Goal: Information Seeking & Learning: Check status

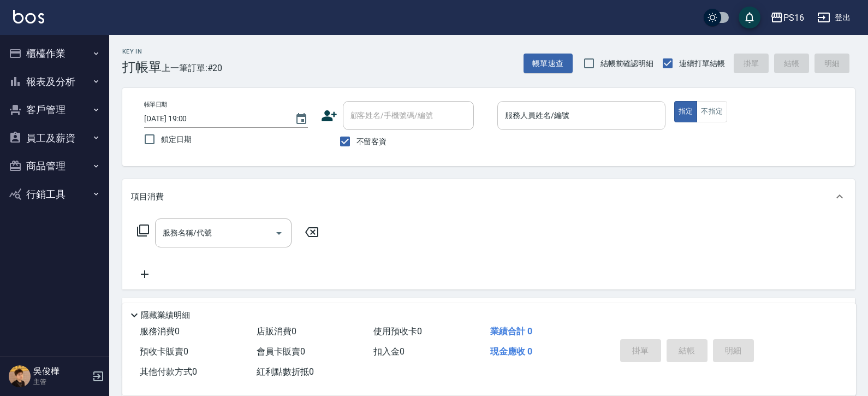
click at [633, 113] on input "服務人員姓名/編號" at bounding box center [581, 115] width 158 height 19
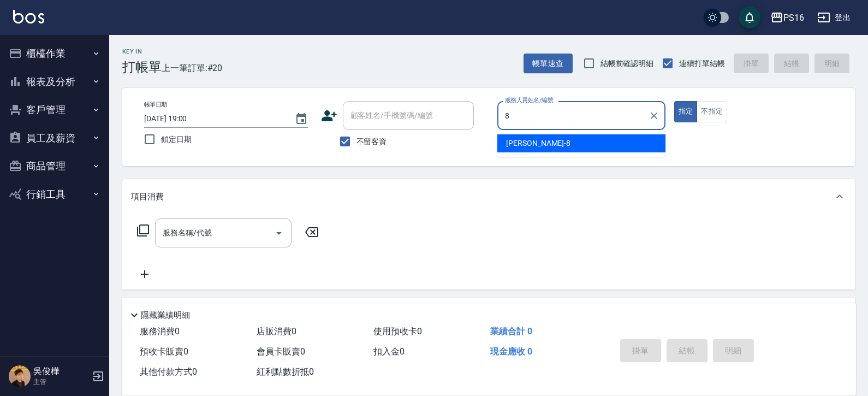
type input "[PERSON_NAME]-8"
type button "true"
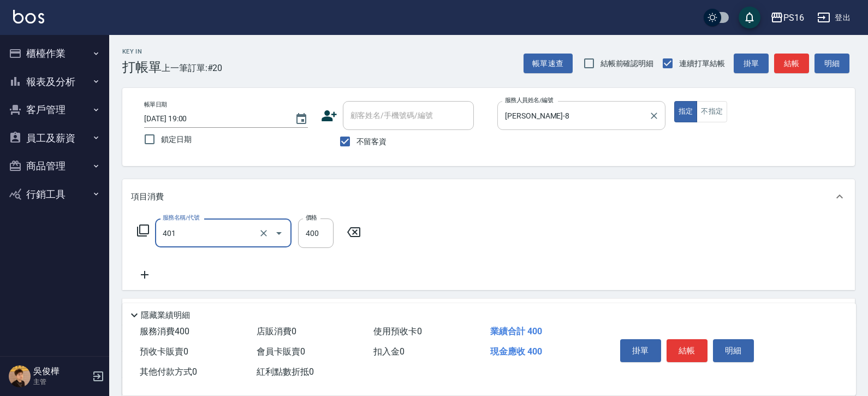
type input "剪髮(401)"
type input "300"
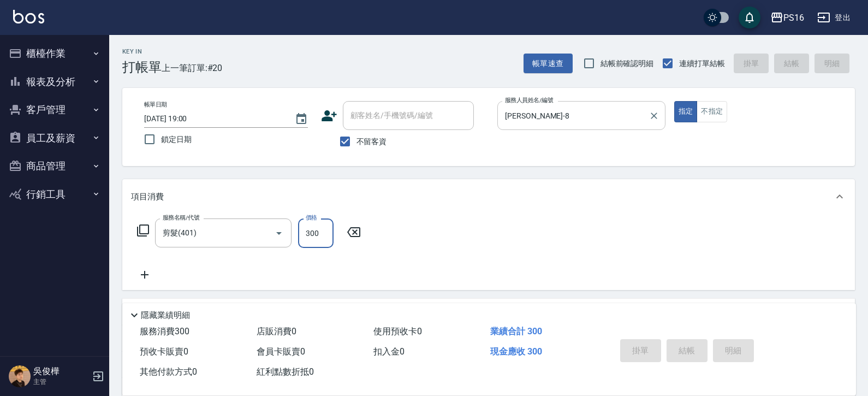
type input "[DATE] 20:46"
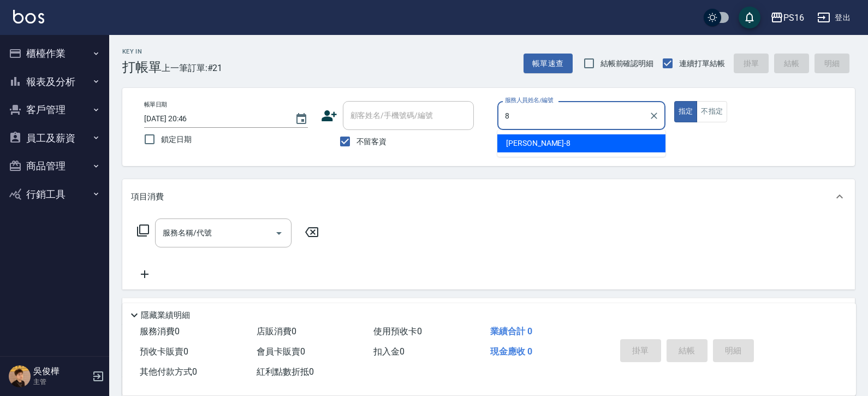
type input "[PERSON_NAME]-8"
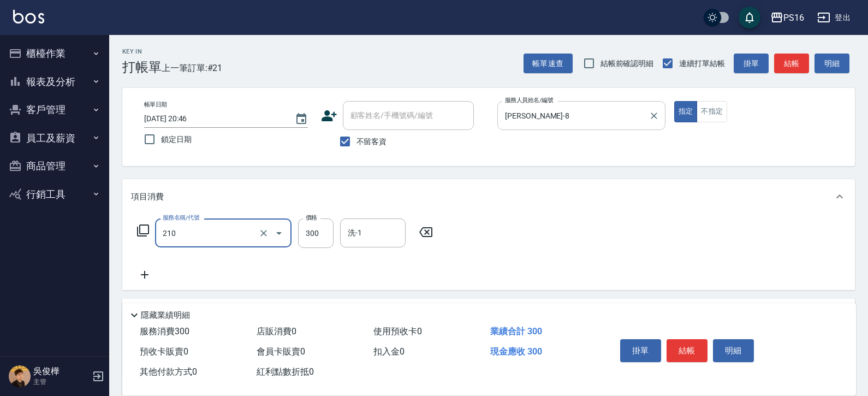
type input "歐娜洗髮精(210)"
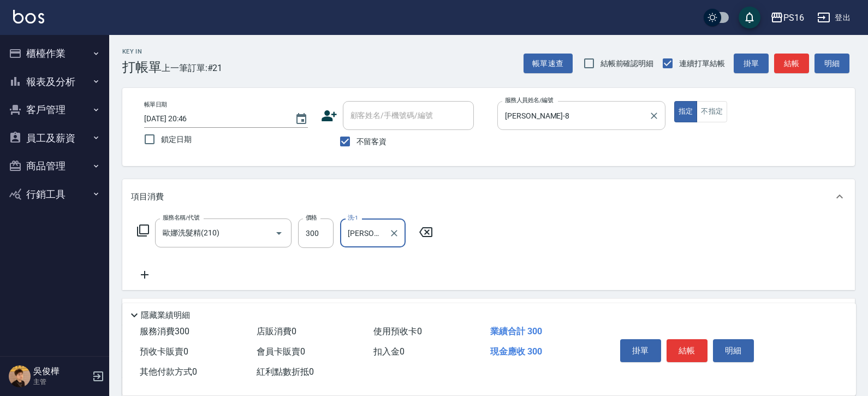
type input "[PERSON_NAME]-3"
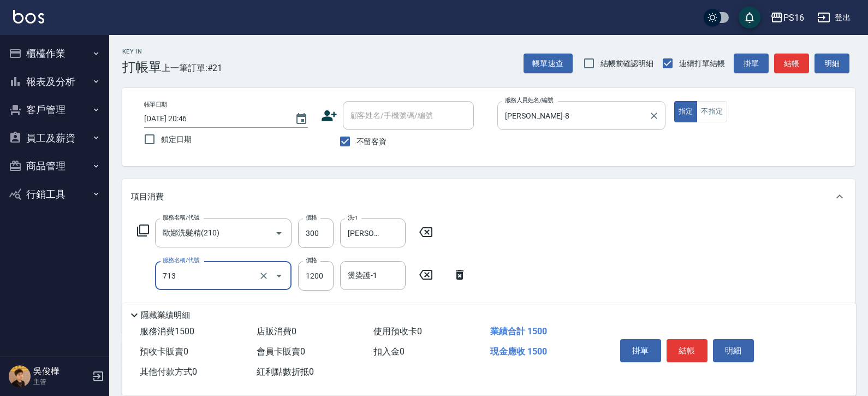
type input "水樣結構式1200(713)"
type input "840"
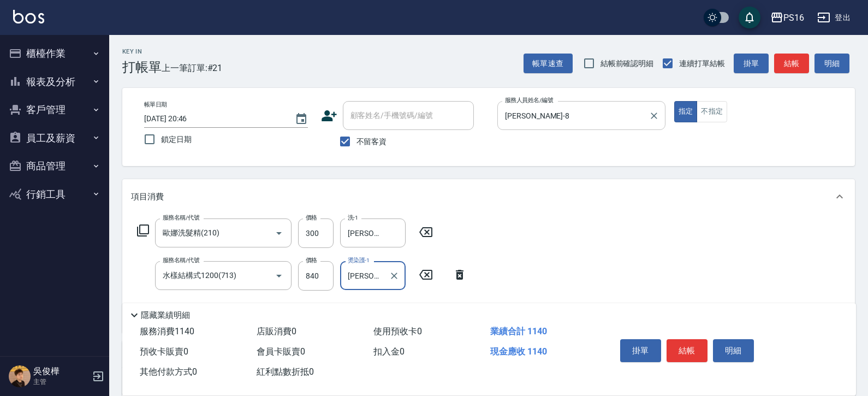
type input "[PERSON_NAME]-3"
type input "剪髮(401)"
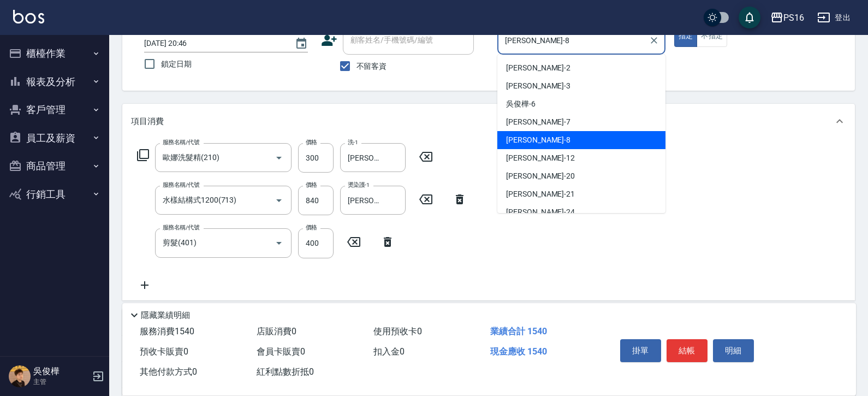
scroll to position [123, 0]
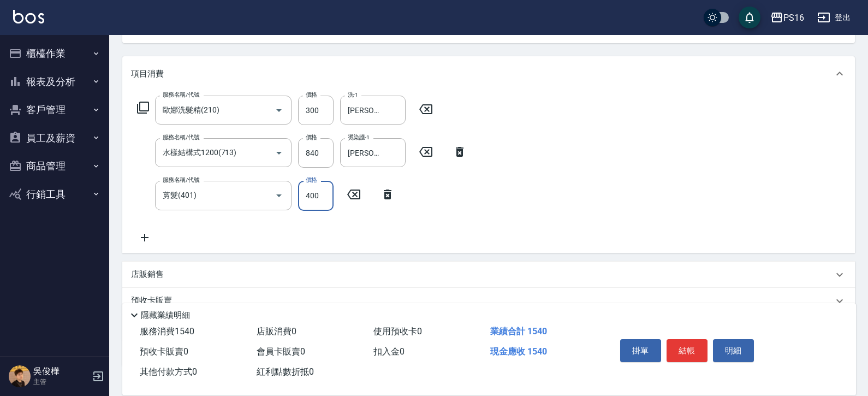
click at [319, 193] on input "400" at bounding box center [316, 195] width 36 height 29
type input "300"
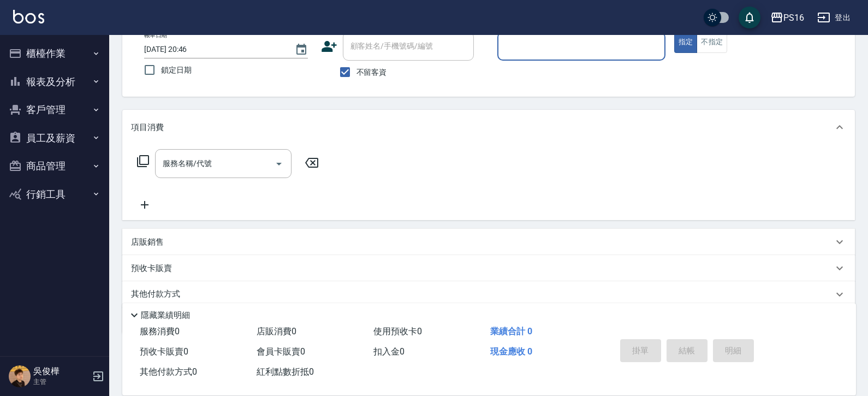
scroll to position [0, 0]
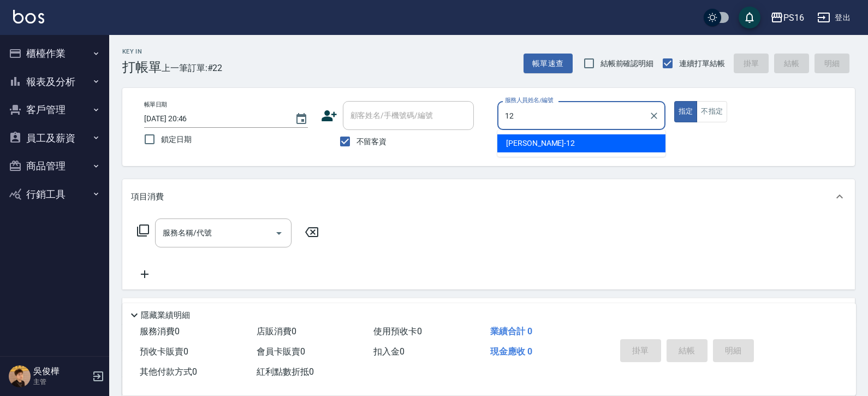
type input "[PERSON_NAME]-12"
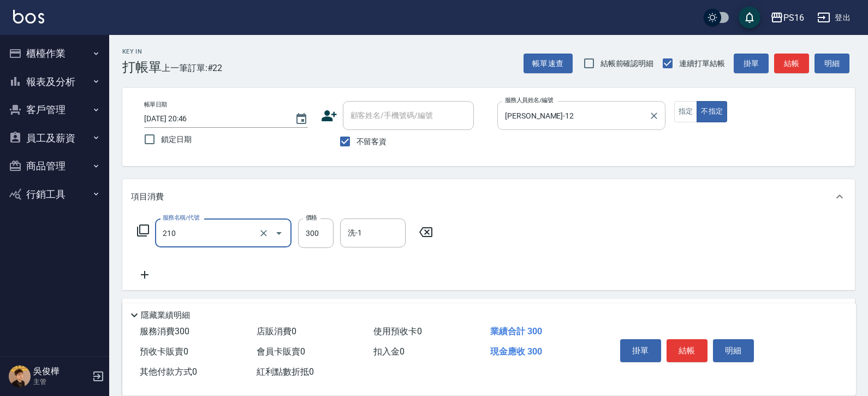
type input "歐娜洗髮精(210)"
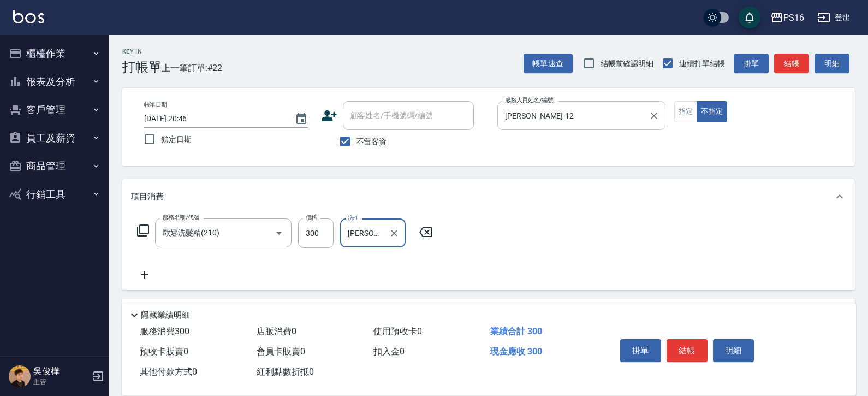
type input "[PERSON_NAME]-24"
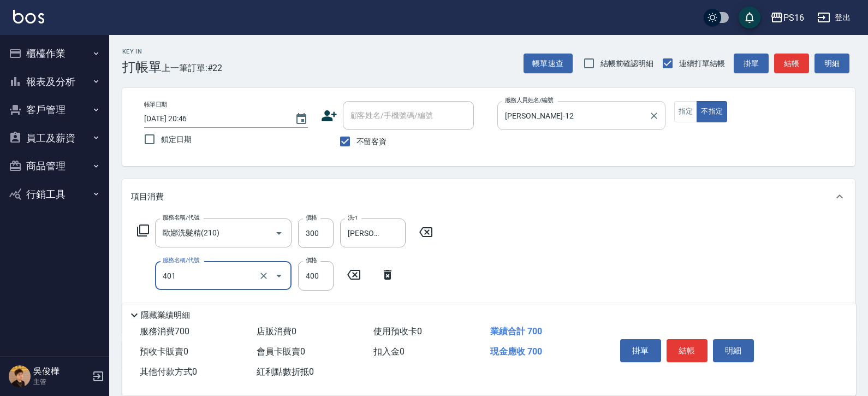
type input "剪髮(401)"
type input "200"
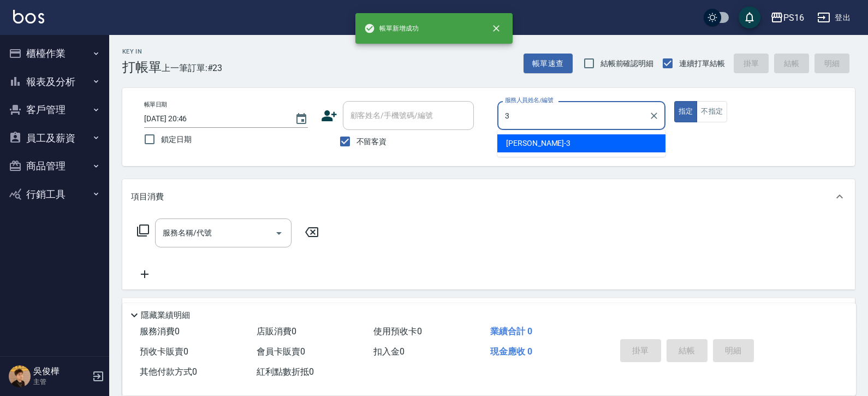
type input "[PERSON_NAME]-3"
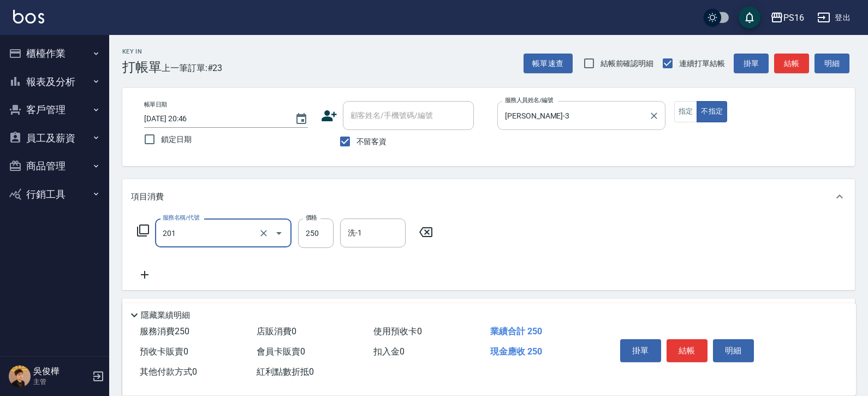
type input "洗髮(201)"
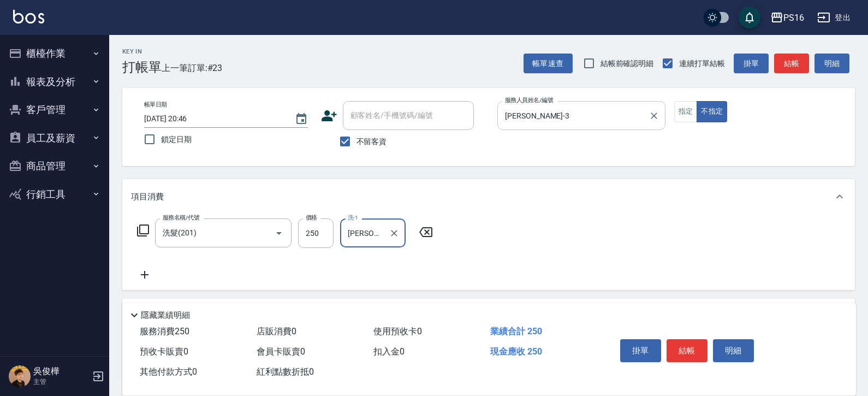
type input "[PERSON_NAME]-21"
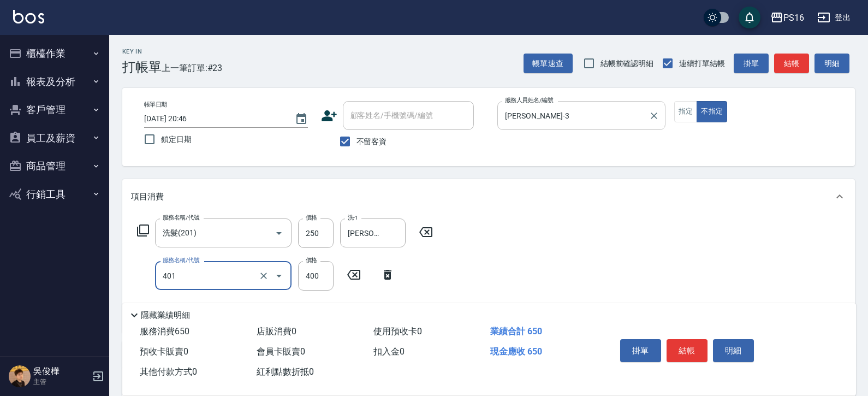
type input "剪髮(401)"
type input "200"
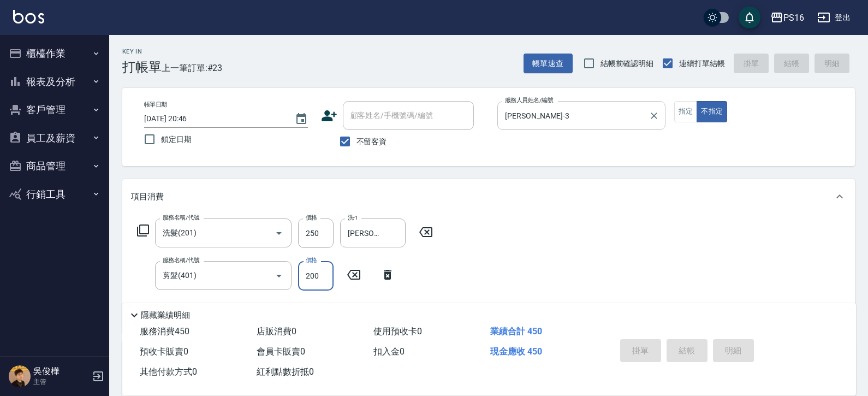
type input "[DATE] 20:47"
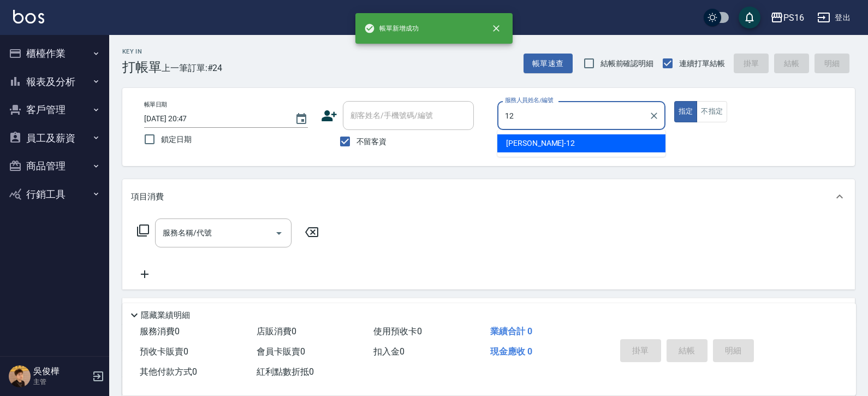
type input "[PERSON_NAME]-12"
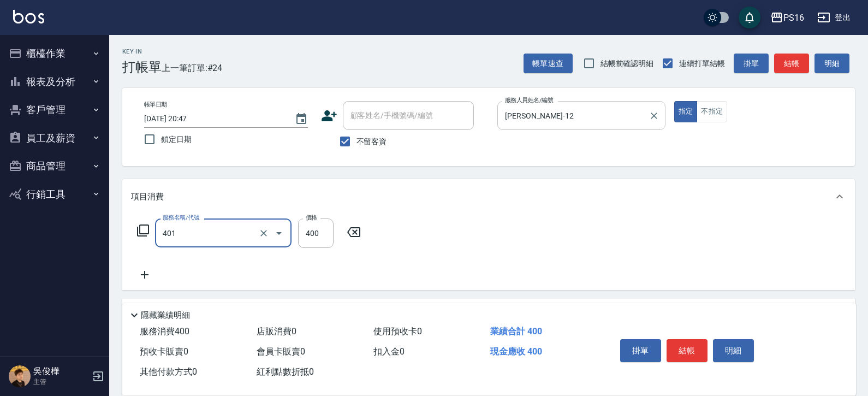
type input "剪髮(401)"
type input "300"
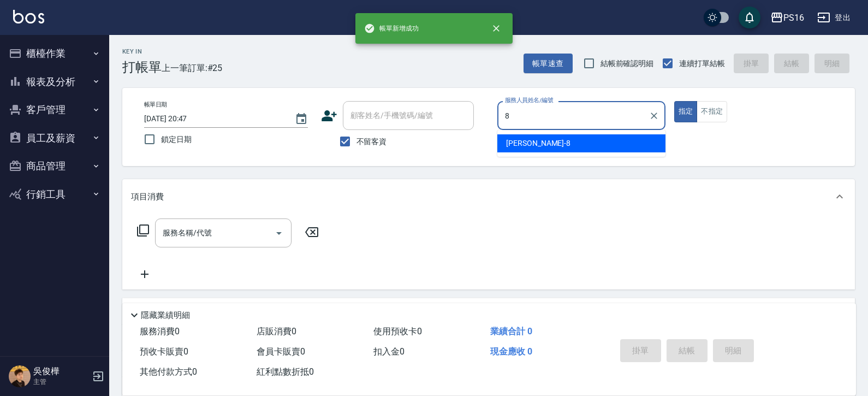
type input "[PERSON_NAME]-8"
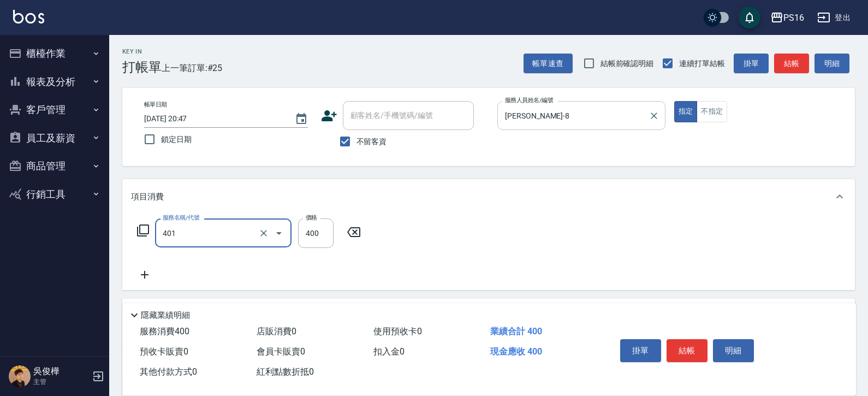
type input "剪髮(401)"
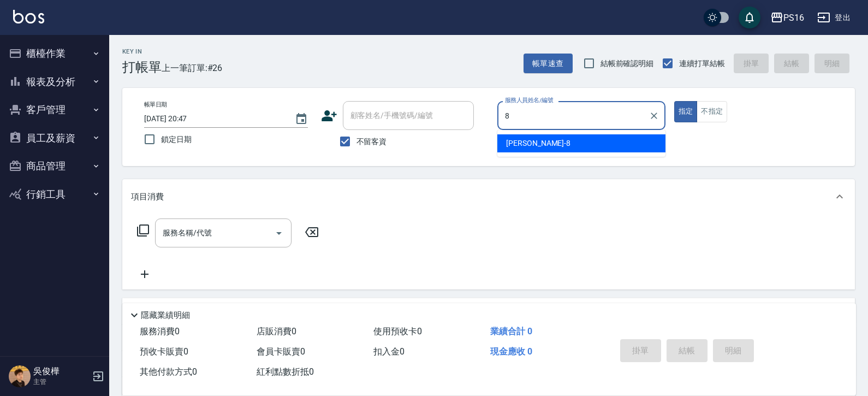
type input "[PERSON_NAME]-8"
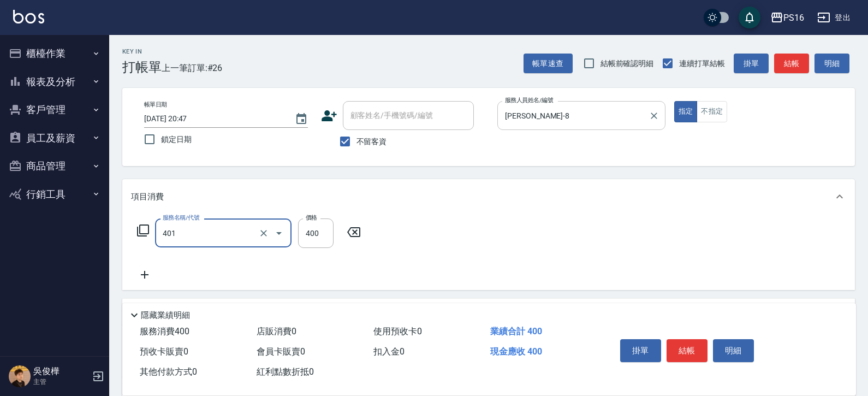
type input "剪髮(401)"
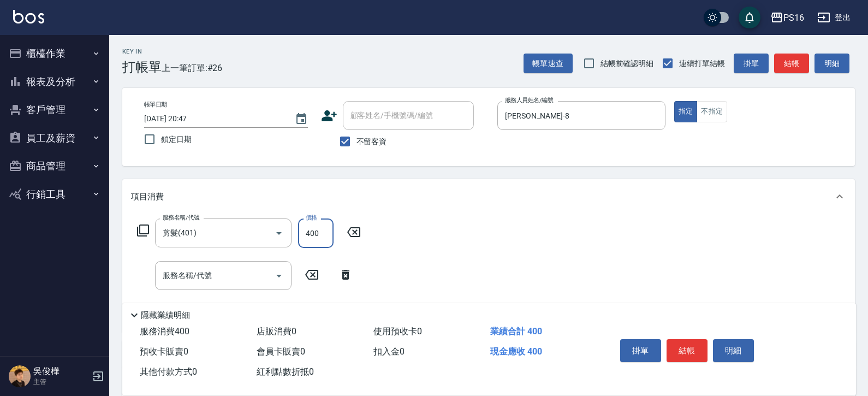
click at [311, 235] on input "400" at bounding box center [316, 232] width 36 height 29
type input "200"
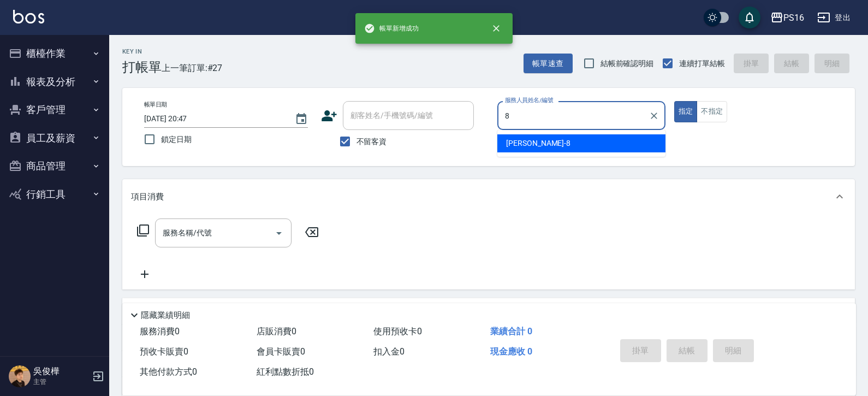
type input "[PERSON_NAME]-8"
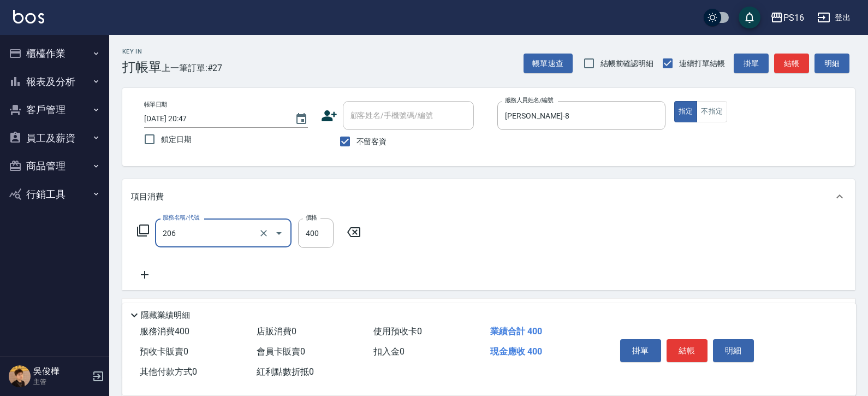
type input "健康洗(206)"
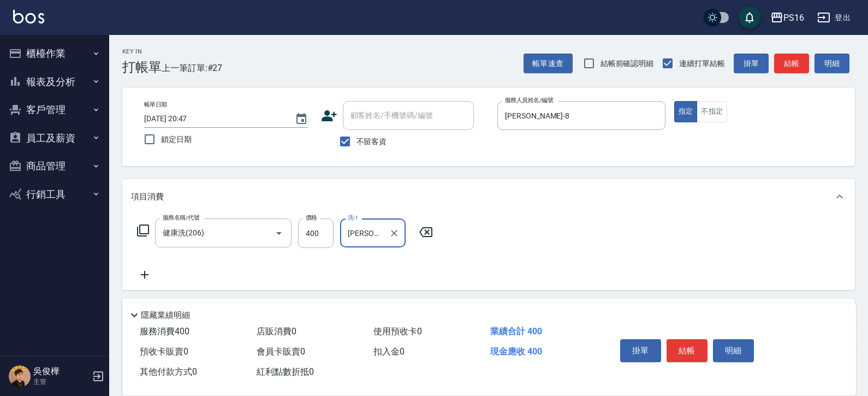
type input "[PERSON_NAME]-20"
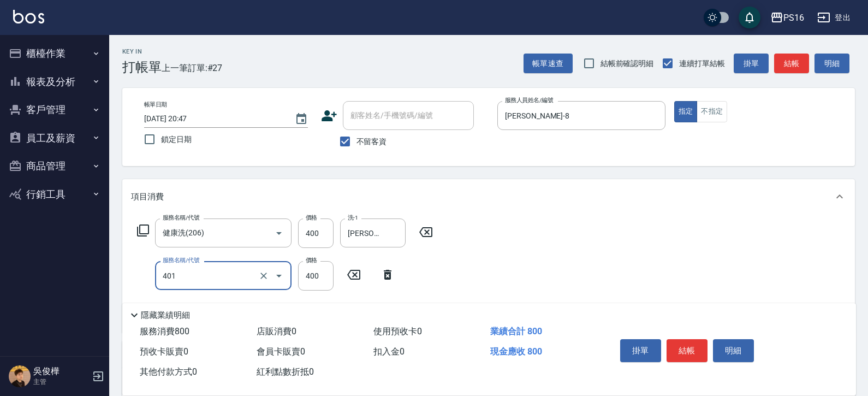
type input "剪髮(401)"
type input "200"
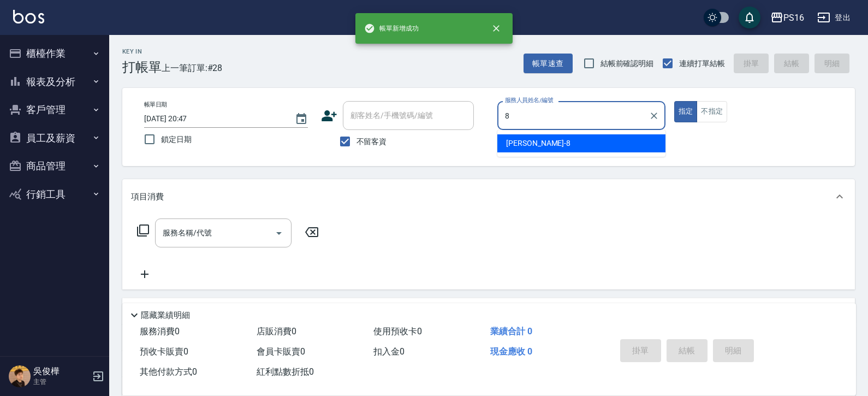
type input "[PERSON_NAME]-8"
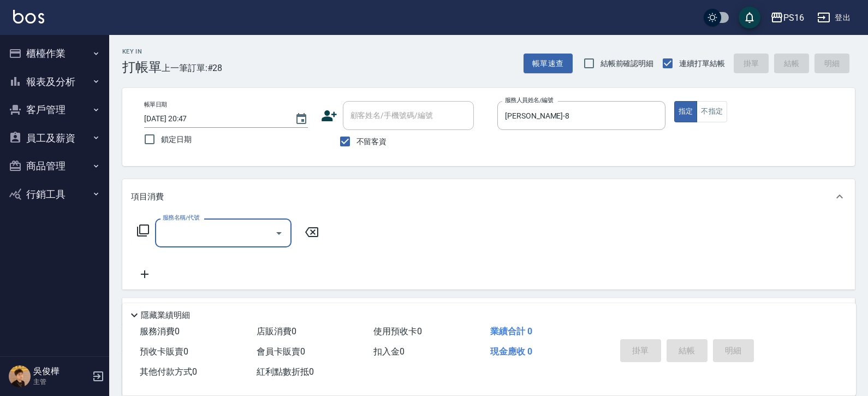
type input "2"
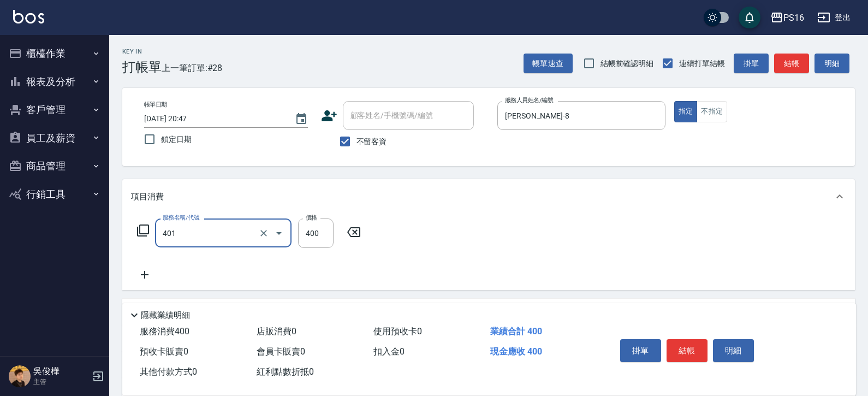
type input "剪髮(401)"
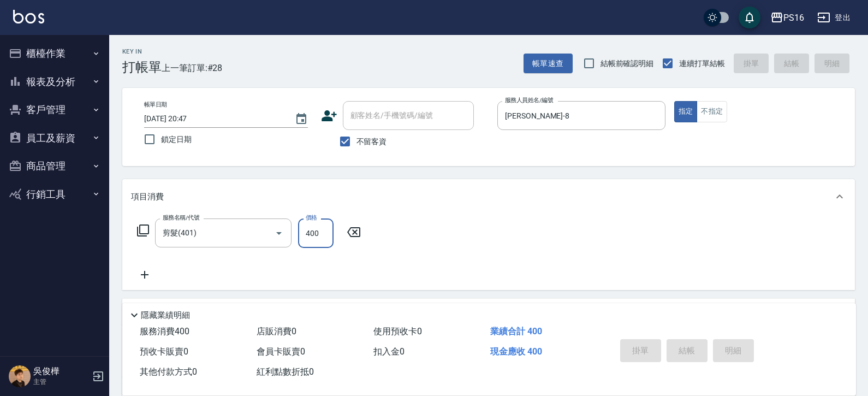
type input "[DATE] 20:48"
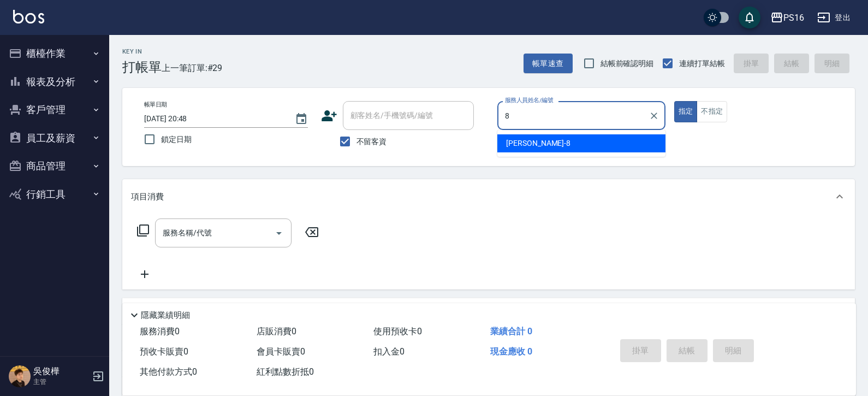
type input "[PERSON_NAME]-8"
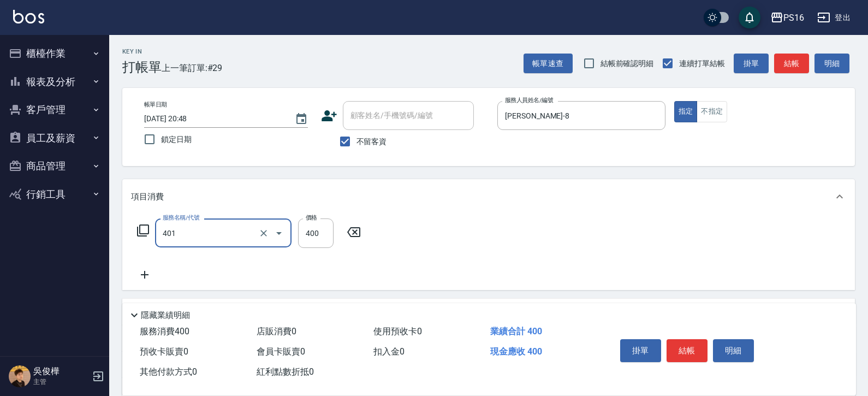
type input "剪髮(401)"
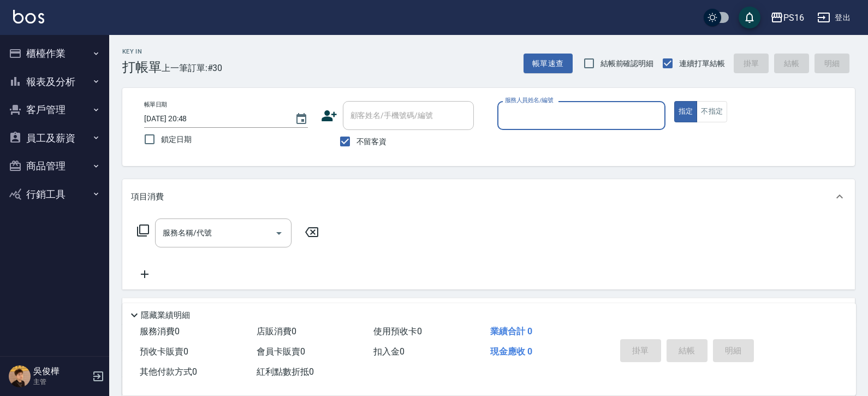
click at [79, 52] on button "櫃檯作業" at bounding box center [54, 53] width 100 height 28
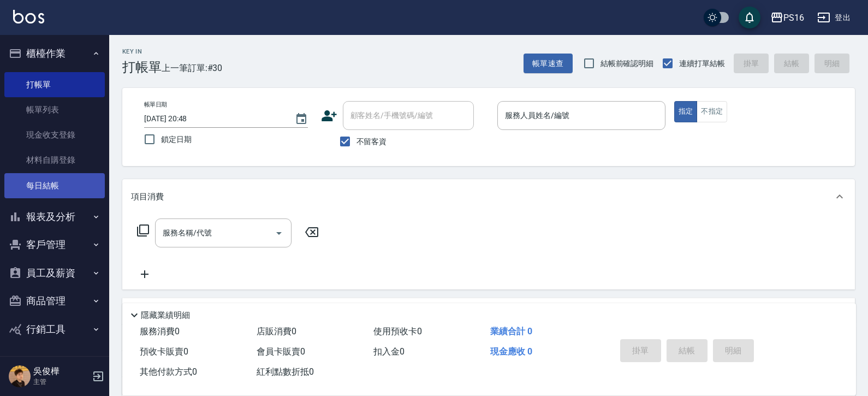
click at [68, 190] on link "每日結帳" at bounding box center [54, 185] width 100 height 25
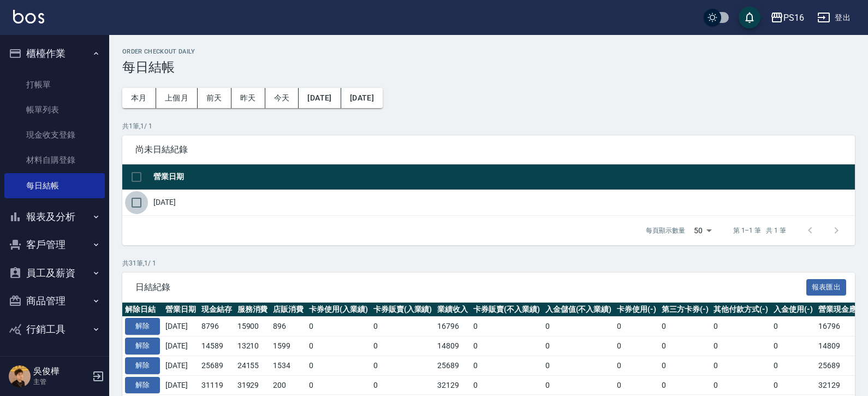
click at [128, 199] on input "checkbox" at bounding box center [136, 202] width 23 height 23
checkbox input "true"
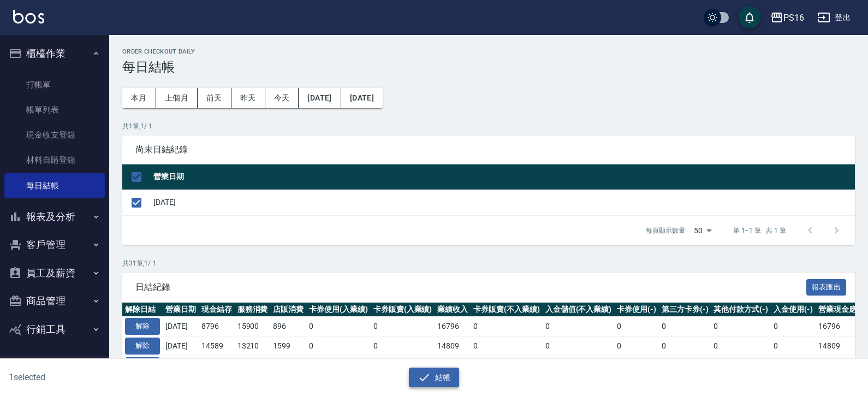
click at [442, 369] on button "結帳" at bounding box center [434, 378] width 51 height 20
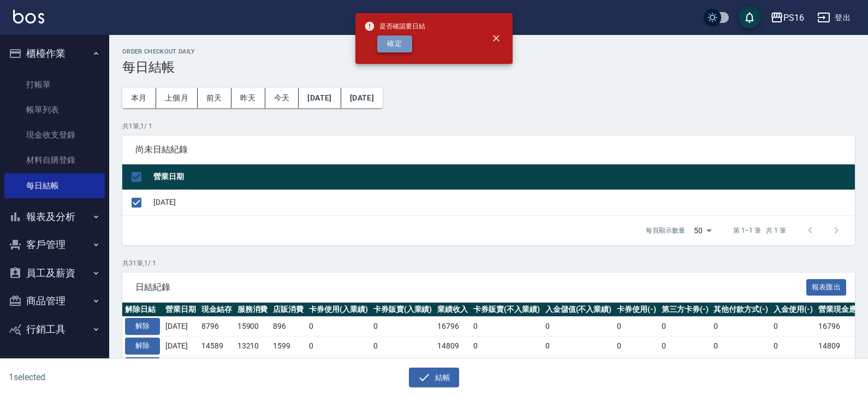
click at [398, 39] on button "確定" at bounding box center [394, 44] width 35 height 17
checkbox input "false"
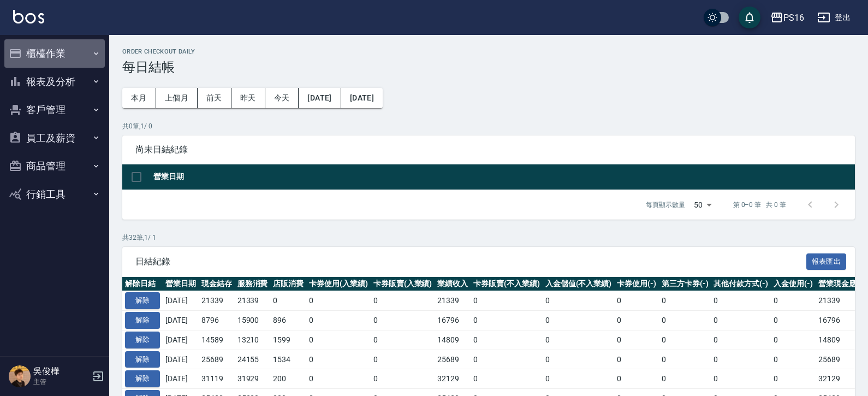
click at [43, 45] on button "櫃檯作業" at bounding box center [54, 53] width 100 height 28
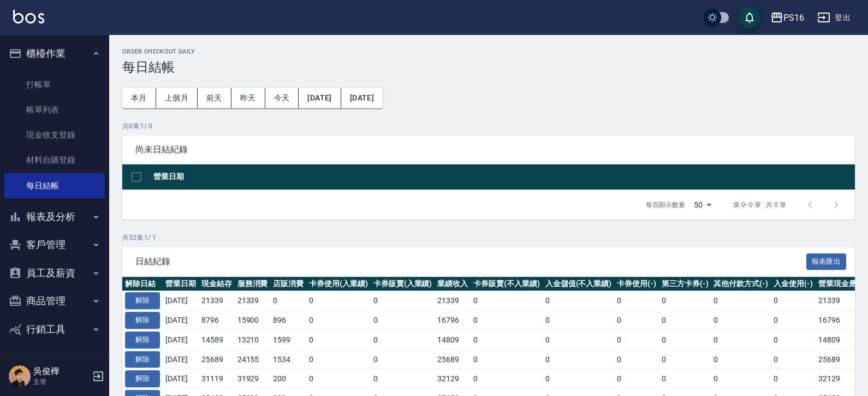
click at [77, 55] on button "櫃檯作業" at bounding box center [54, 53] width 100 height 28
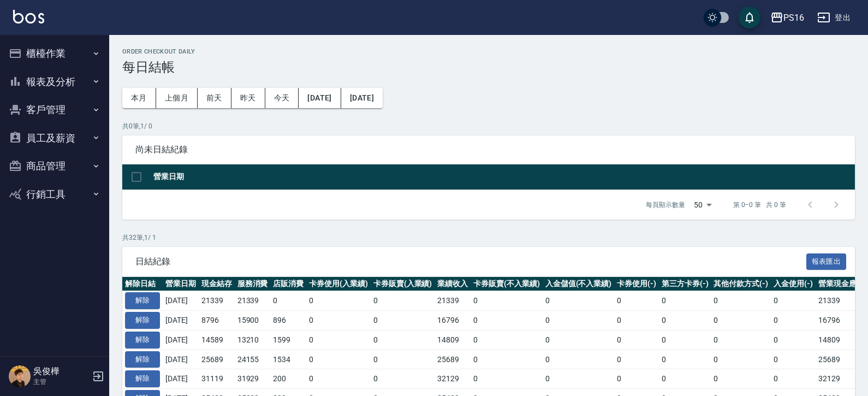
click at [75, 55] on button "櫃檯作業" at bounding box center [54, 53] width 100 height 28
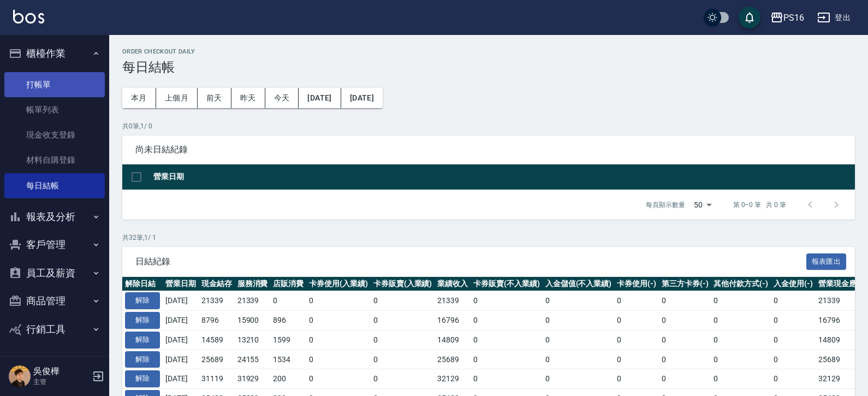
click at [76, 92] on link "打帳單" at bounding box center [54, 84] width 100 height 25
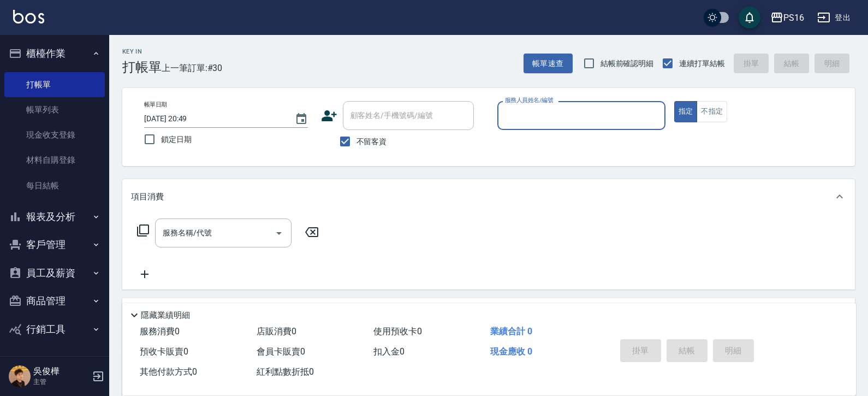
click at [64, 215] on button "報表及分析" at bounding box center [54, 217] width 100 height 28
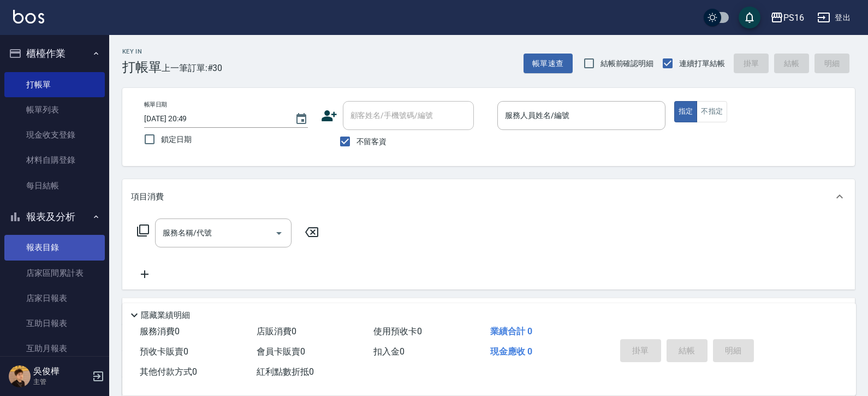
click at [72, 244] on link "報表目錄" at bounding box center [54, 247] width 100 height 25
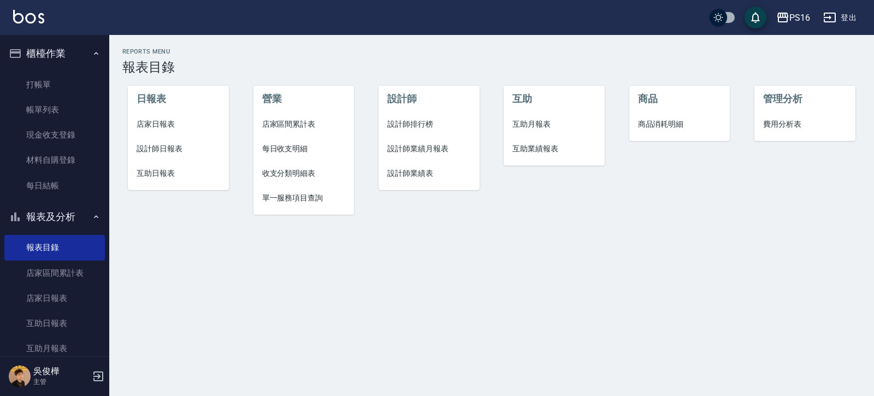
click at [209, 121] on span "店家日報表" at bounding box center [179, 124] width 84 height 11
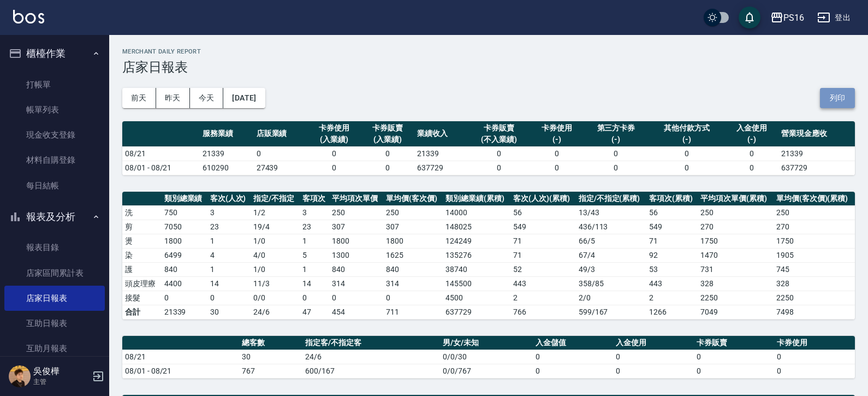
click at [847, 99] on button "列印" at bounding box center [837, 98] width 35 height 20
click at [843, 97] on button "列印" at bounding box center [837, 98] width 35 height 20
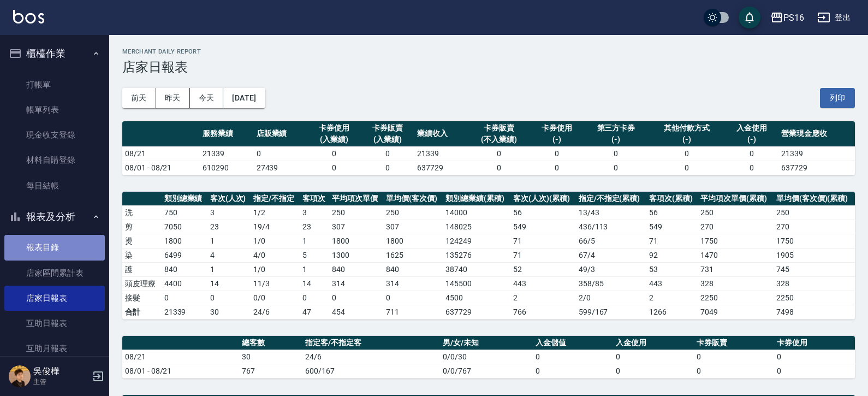
click at [74, 246] on link "報表目錄" at bounding box center [54, 247] width 100 height 25
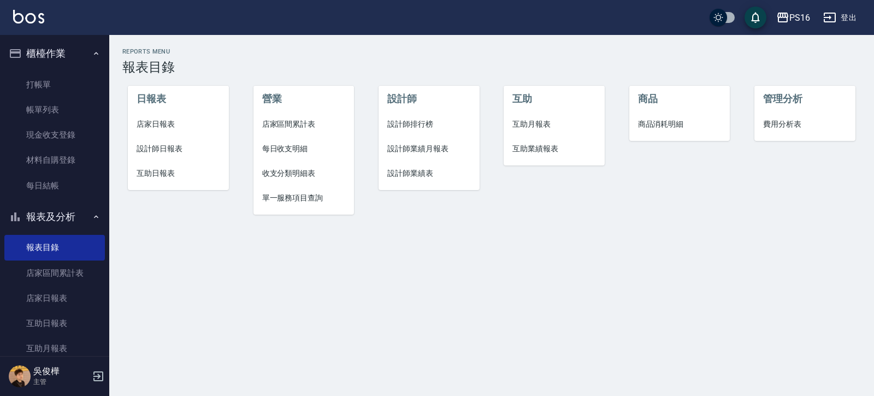
click at [168, 145] on span "設計師日報表" at bounding box center [179, 148] width 84 height 11
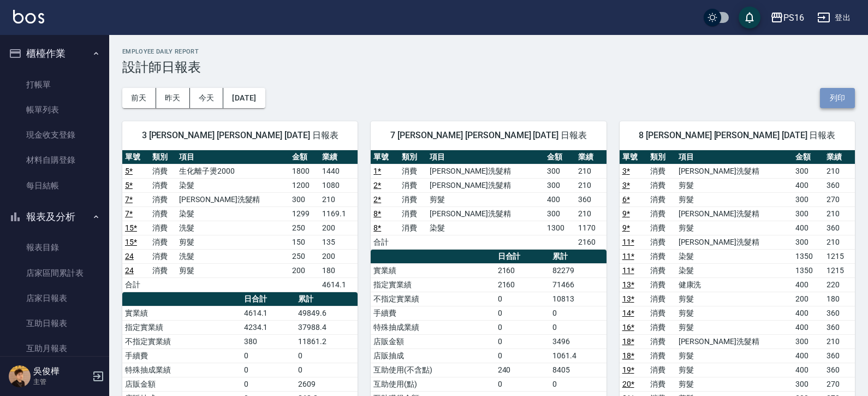
click at [826, 98] on button "列印" at bounding box center [837, 98] width 35 height 20
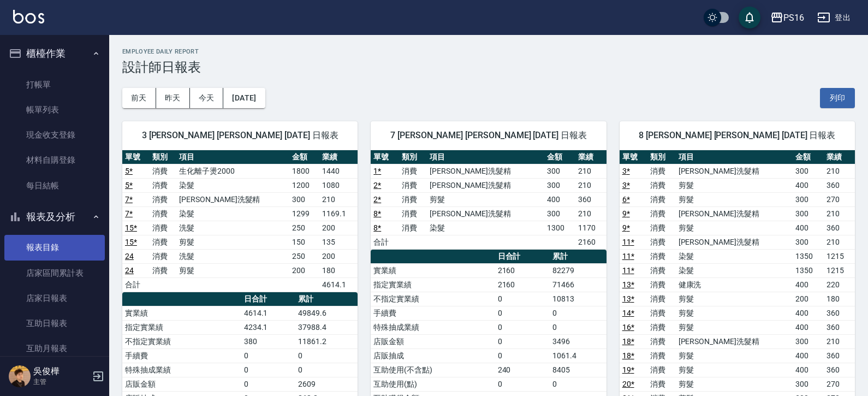
click at [74, 241] on link "報表目錄" at bounding box center [54, 247] width 100 height 25
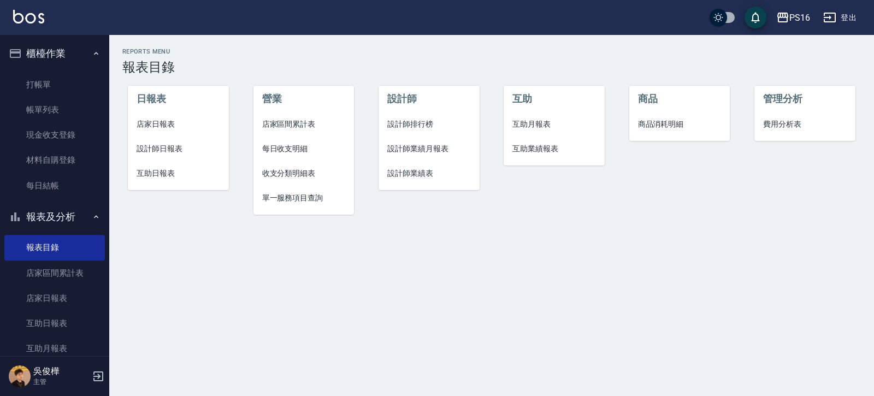
click at [174, 128] on span "店家日報表" at bounding box center [179, 124] width 84 height 11
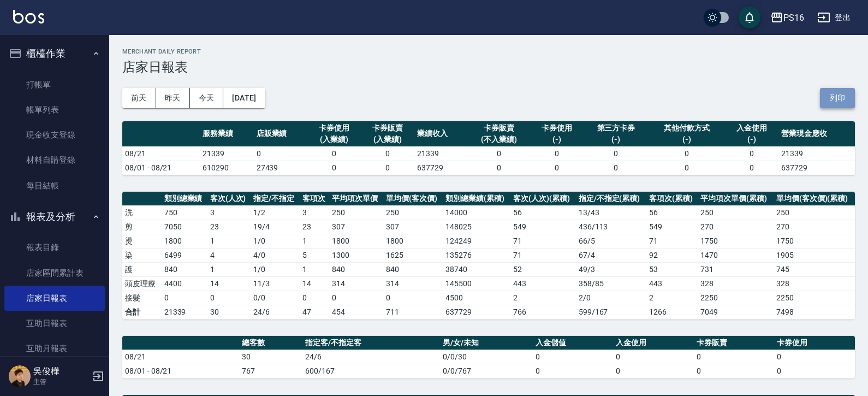
click at [843, 98] on button "列印" at bounding box center [837, 98] width 35 height 20
click at [851, 97] on button "列印" at bounding box center [837, 98] width 35 height 20
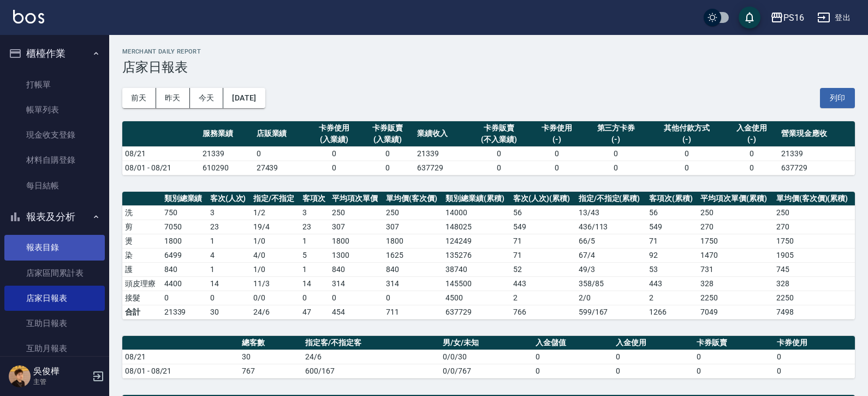
click at [56, 252] on link "報表目錄" at bounding box center [54, 247] width 100 height 25
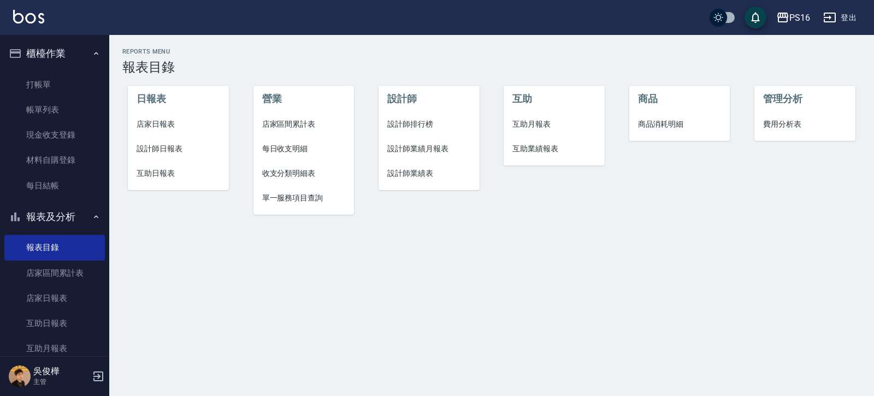
click at [157, 143] on li "設計師日報表" at bounding box center [178, 149] width 101 height 25
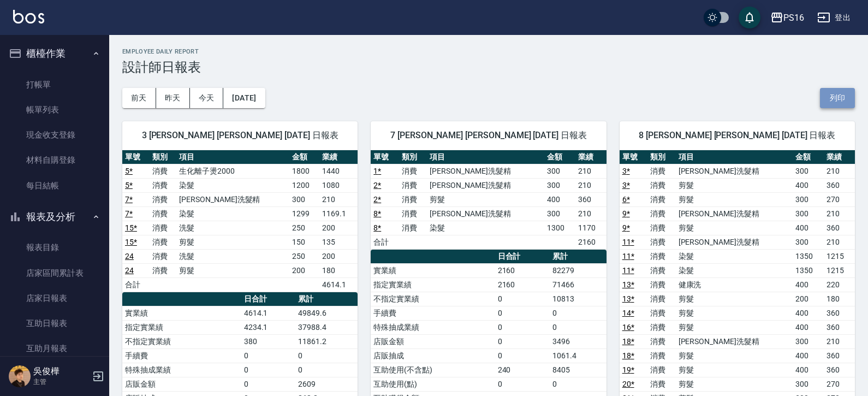
click at [831, 93] on button "列印" at bounding box center [837, 98] width 35 height 20
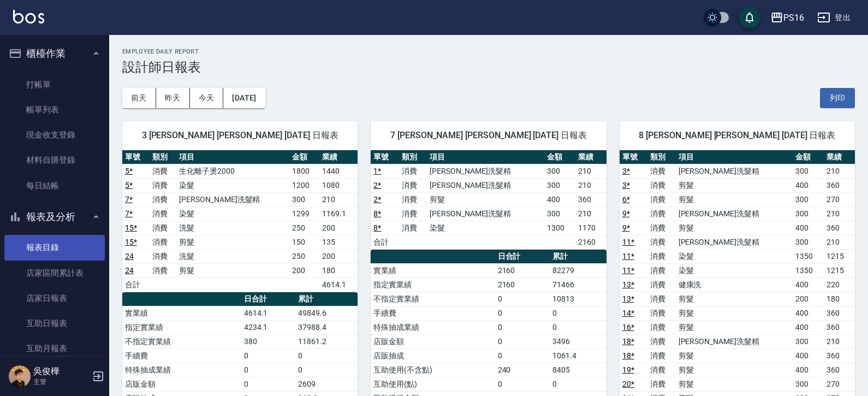
click at [62, 246] on link "報表目錄" at bounding box center [54, 247] width 100 height 25
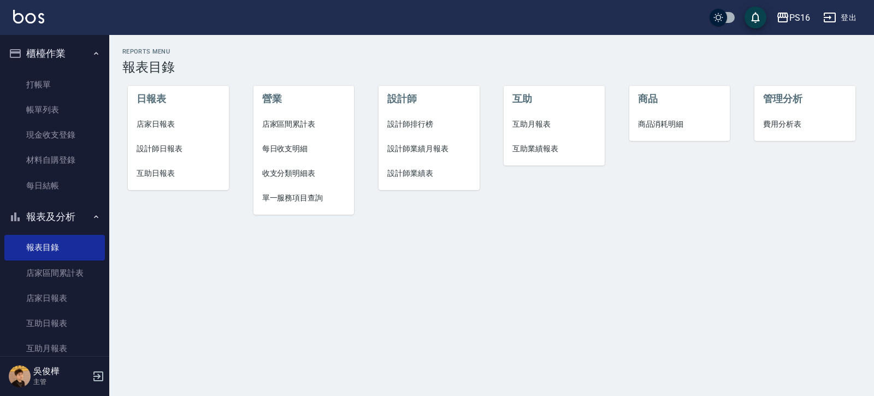
click at [146, 178] on span "互助日報表" at bounding box center [179, 173] width 84 height 11
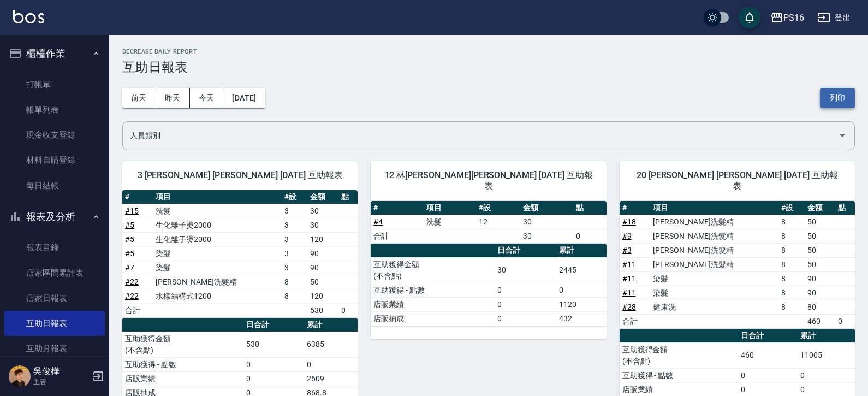
click at [846, 98] on button "列印" at bounding box center [837, 98] width 35 height 20
